Goal: Information Seeking & Learning: Learn about a topic

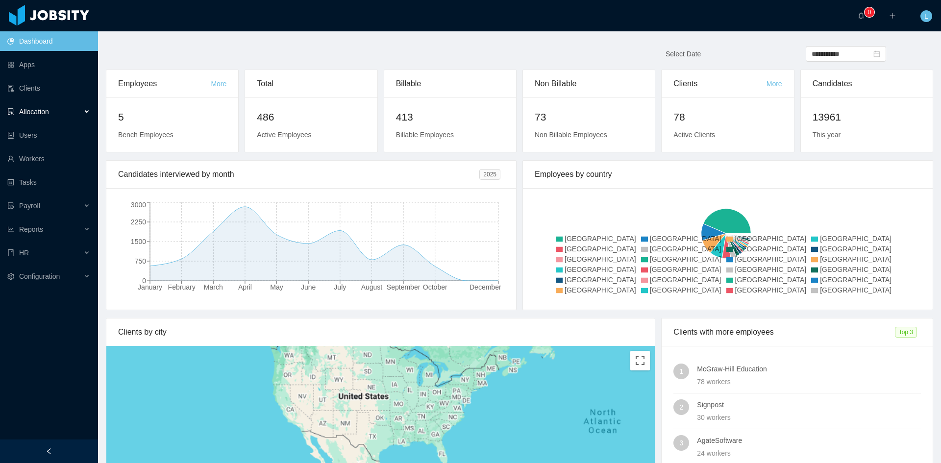
click at [74, 111] on div "Allocation" at bounding box center [49, 112] width 98 height 20
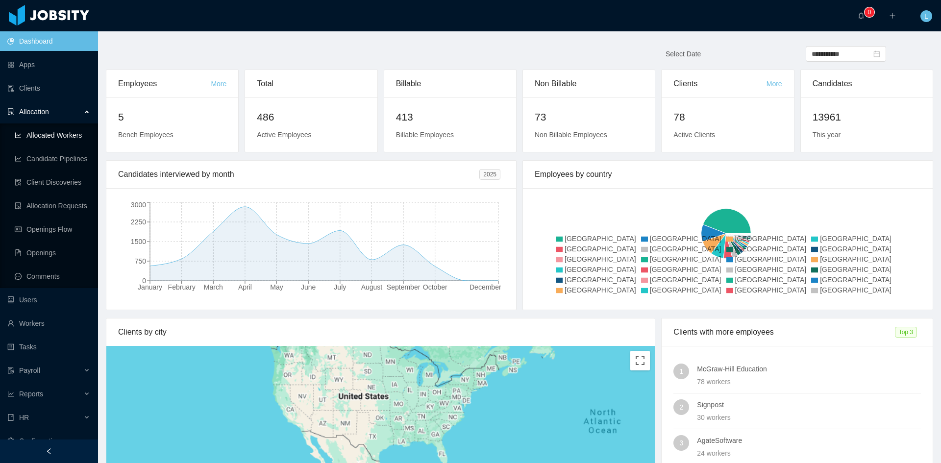
click at [68, 133] on link "Allocated Workers" at bounding box center [52, 135] width 75 height 20
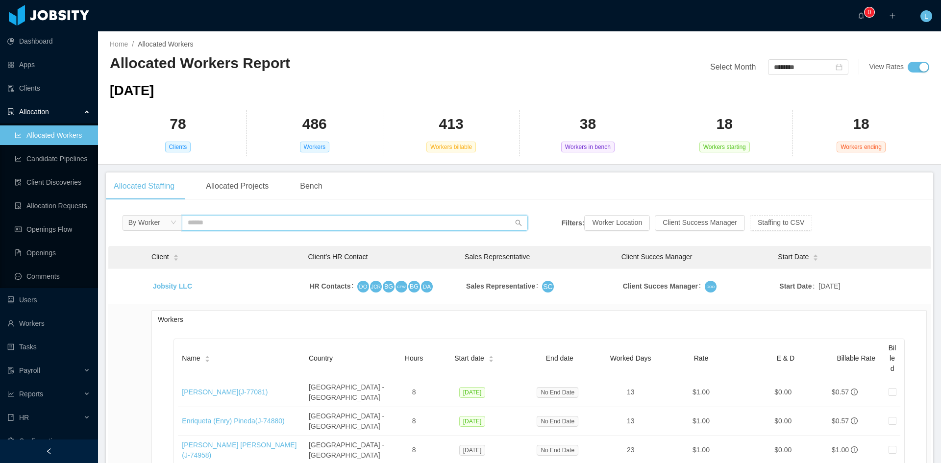
click at [296, 221] on input "text" at bounding box center [355, 223] width 346 height 16
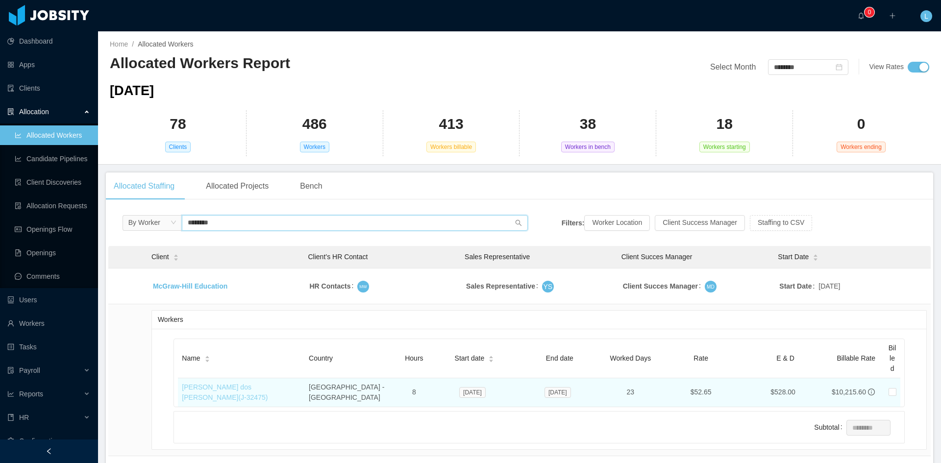
type input "********"
click at [241, 390] on link "[PERSON_NAME] dos [PERSON_NAME] (J- 32475 )" at bounding box center [225, 392] width 86 height 18
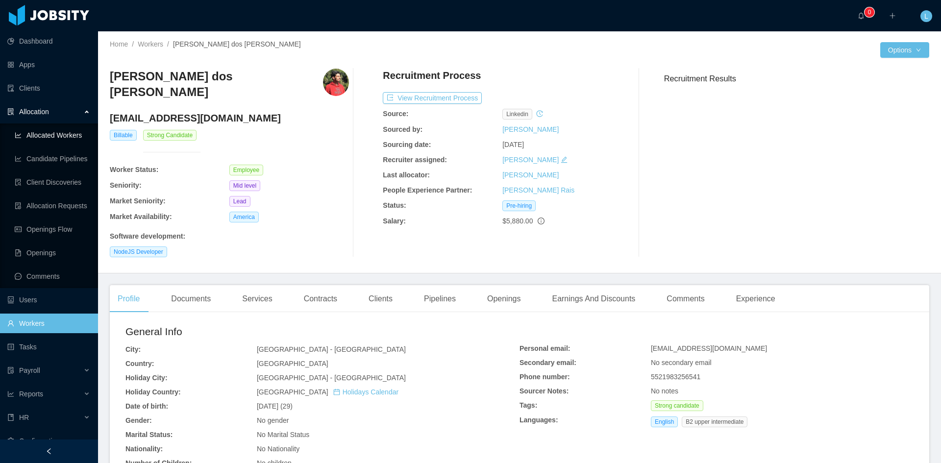
click at [62, 135] on link "Allocated Workers" at bounding box center [52, 135] width 75 height 20
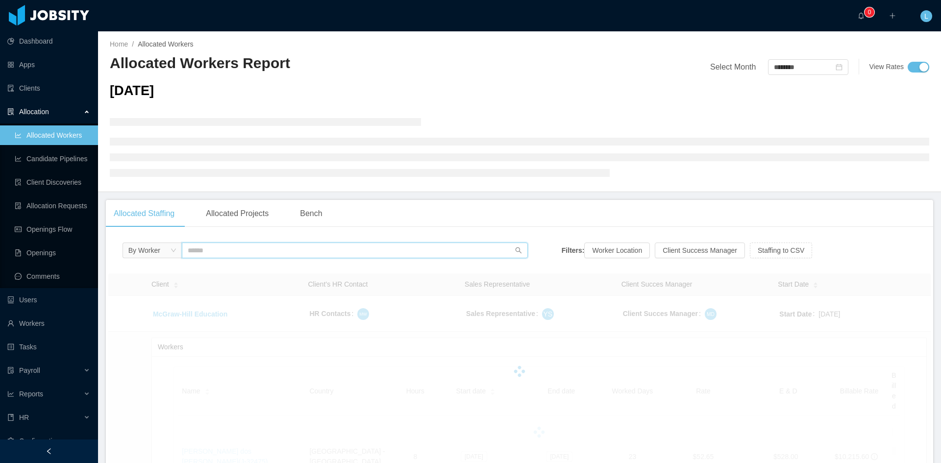
click at [227, 249] on input "text" at bounding box center [355, 251] width 346 height 16
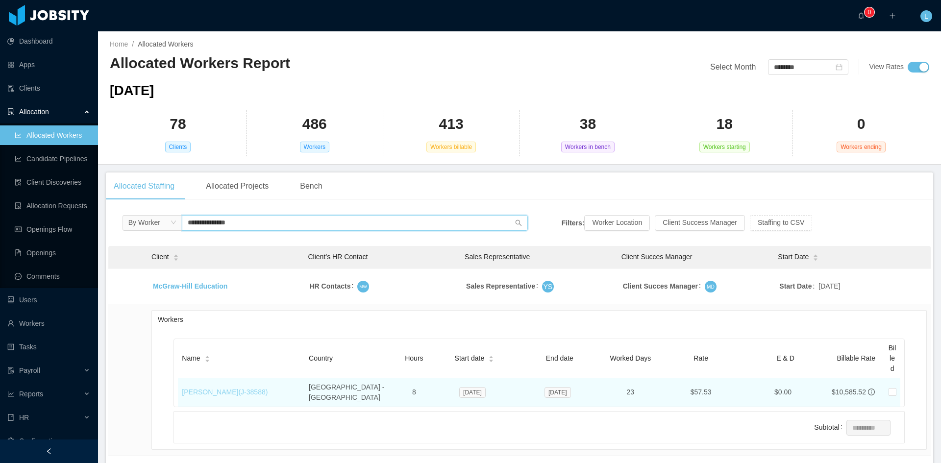
type input "**********"
click at [231, 392] on link "[PERSON_NAME] (J- 38588 )" at bounding box center [225, 392] width 86 height 8
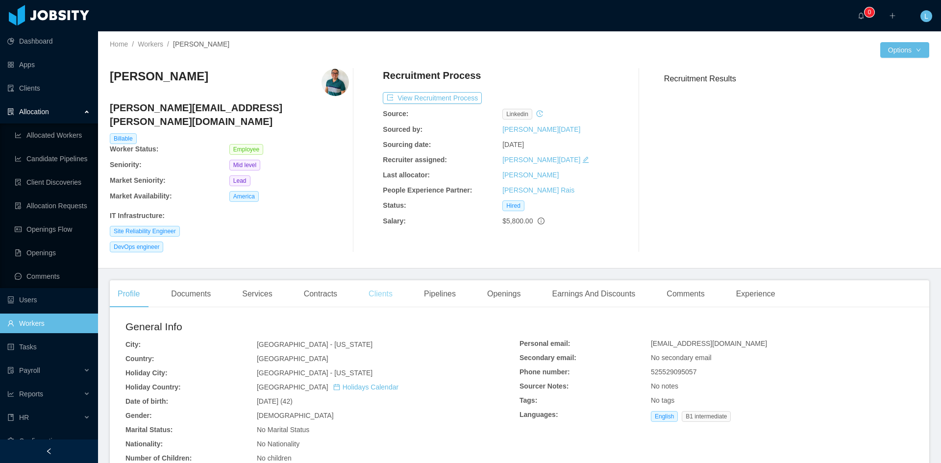
click at [375, 282] on div "Clients" at bounding box center [381, 293] width 40 height 27
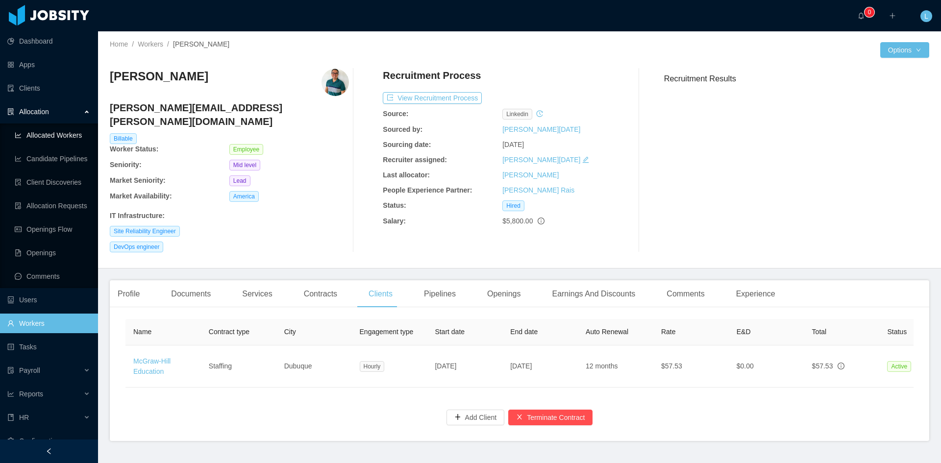
click at [33, 135] on link "Allocated Workers" at bounding box center [52, 135] width 75 height 20
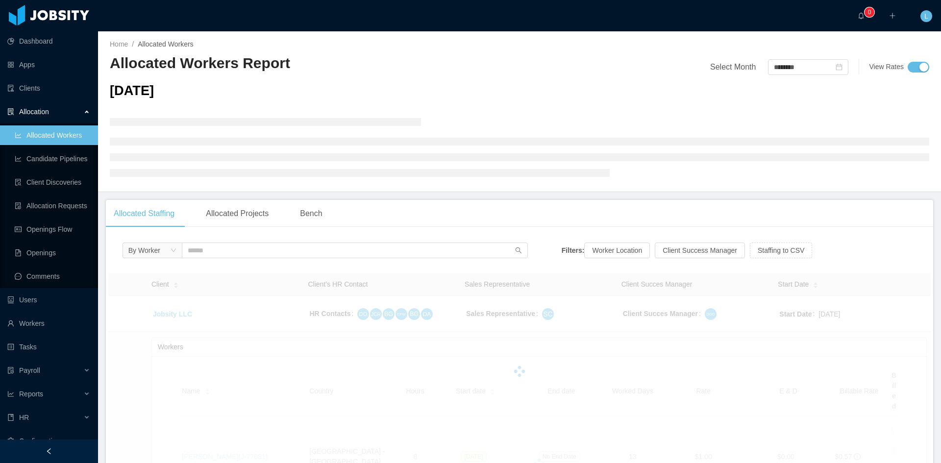
click at [266, 262] on div "By Worker" at bounding box center [325, 253] width 405 height 21
click at [259, 256] on input "text" at bounding box center [355, 251] width 346 height 16
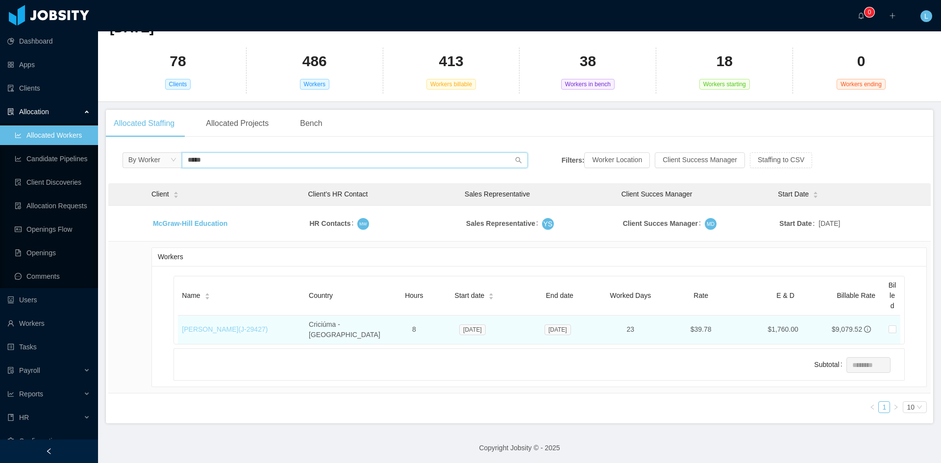
type input "*****"
click at [268, 325] on link "[PERSON_NAME] (J- 29427 )" at bounding box center [225, 329] width 86 height 8
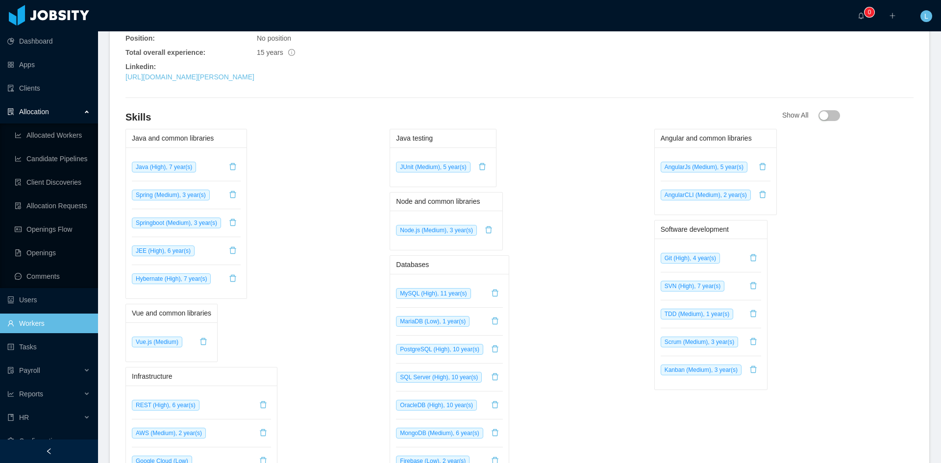
scroll to position [227, 0]
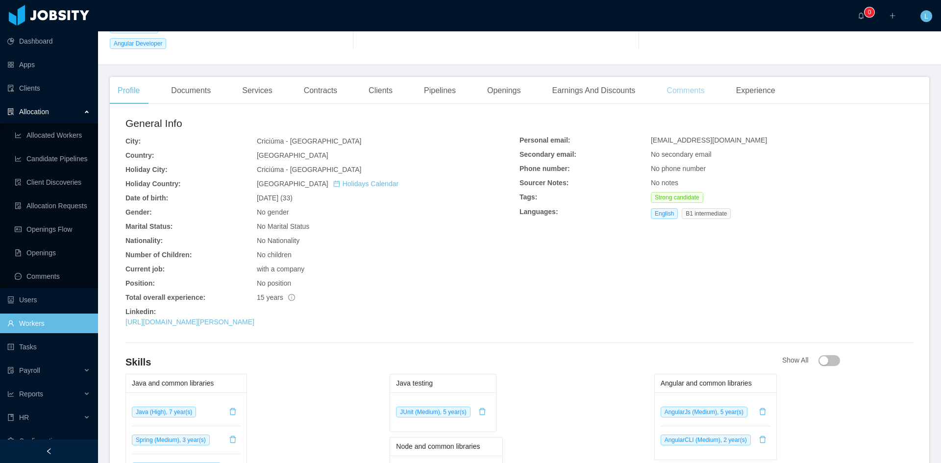
click at [697, 77] on div "Comments" at bounding box center [685, 90] width 53 height 27
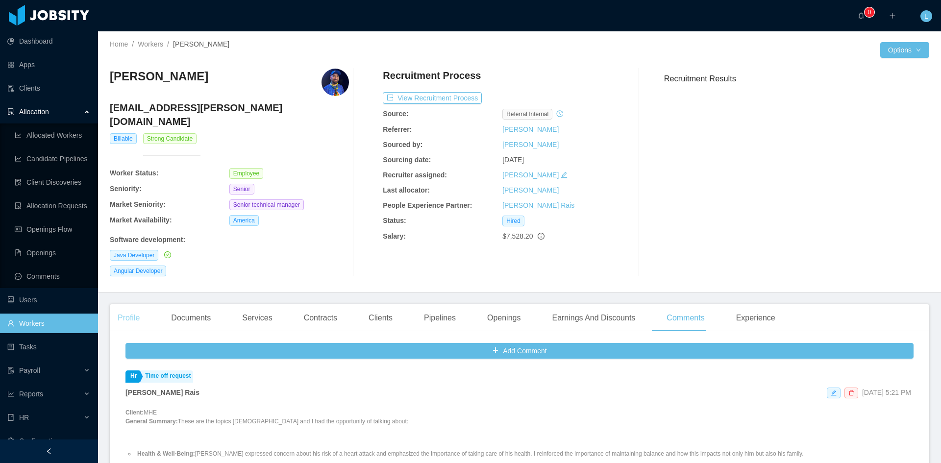
click at [140, 304] on div "Profile" at bounding box center [129, 317] width 38 height 27
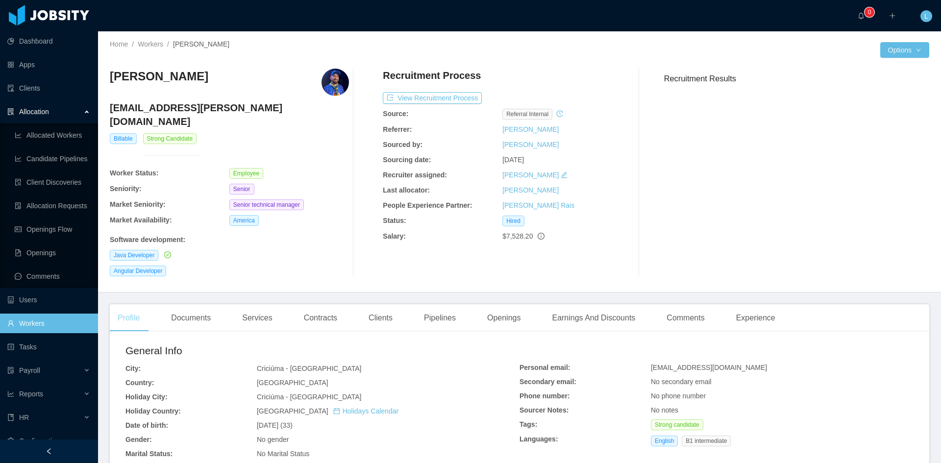
click at [131, 304] on div "Profile" at bounding box center [129, 317] width 38 height 27
click at [309, 304] on div "Contracts" at bounding box center [320, 317] width 49 height 27
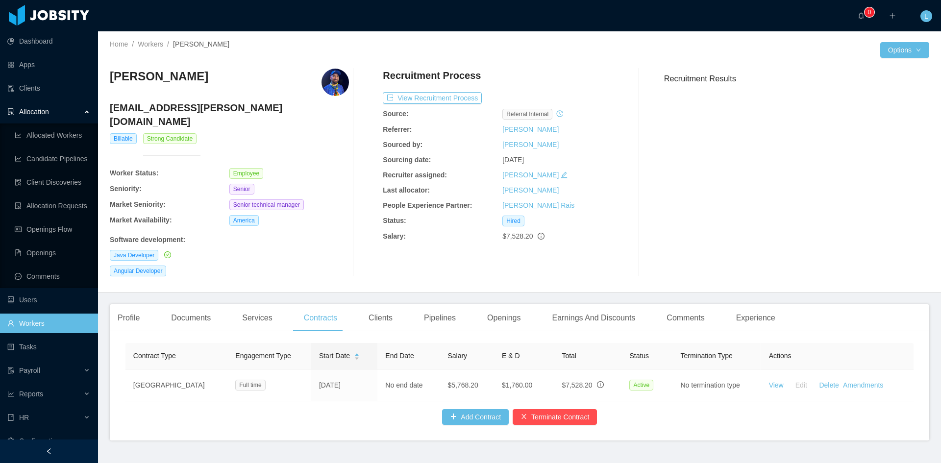
scroll to position [17, 0]
